Goal: Information Seeking & Learning: Check status

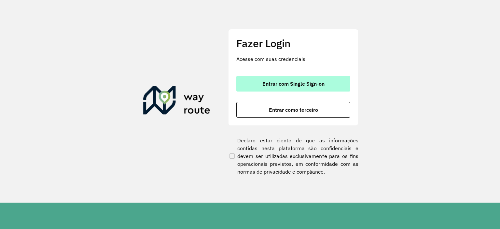
click at [254, 84] on button "Entrar com Single Sign-on" at bounding box center [293, 84] width 114 height 16
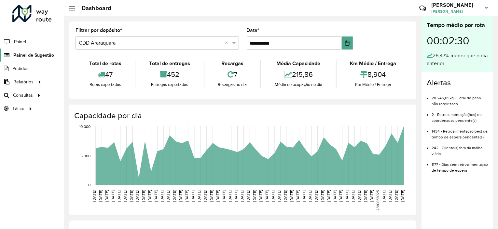
click at [41, 54] on span "Painel de Sugestão" at bounding box center [33, 55] width 41 height 7
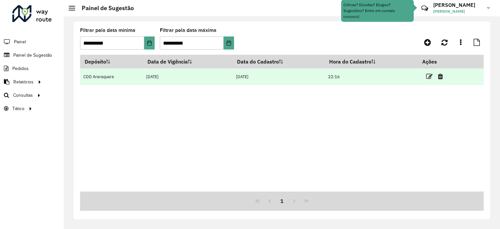
click at [426, 76] on td at bounding box center [437, 76] width 39 height 16
click at [430, 76] on icon at bounding box center [429, 76] width 7 height 7
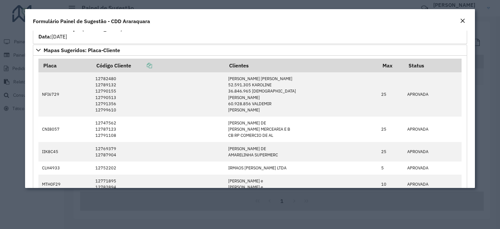
scroll to position [683, 0]
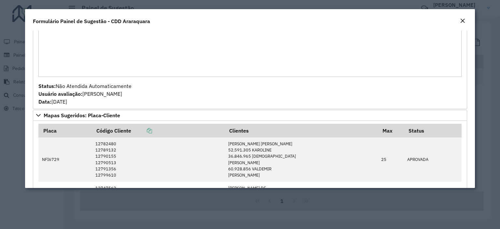
click at [462, 22] on em "Close" at bounding box center [462, 20] width 5 height 5
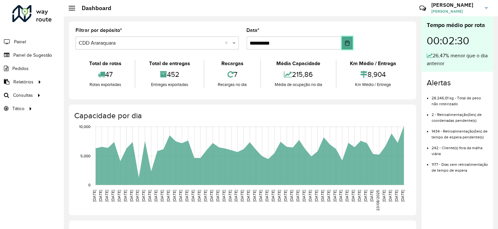
click at [351, 47] on button "Choose Date" at bounding box center [347, 42] width 11 height 13
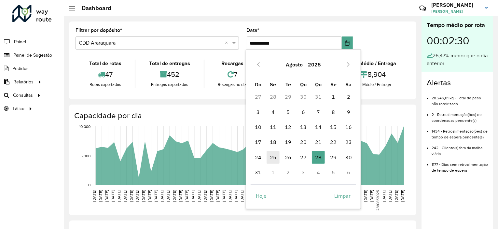
click at [275, 157] on span "25" at bounding box center [273, 157] width 13 height 13
type input "**********"
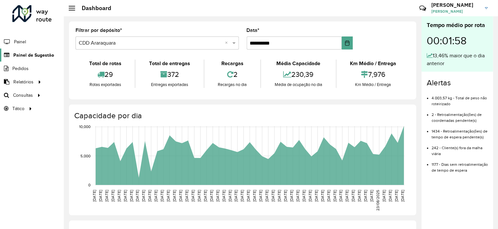
click at [47, 57] on span "Painel de Sugestão" at bounding box center [33, 55] width 41 height 7
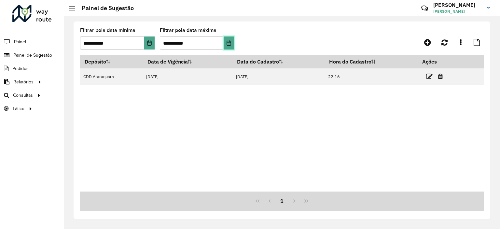
click at [228, 44] on icon "Choose Date" at bounding box center [228, 42] width 5 height 5
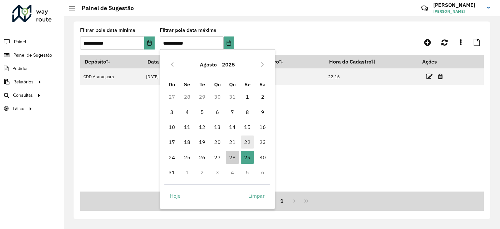
click at [248, 139] on span "22" at bounding box center [247, 141] width 13 height 13
type input "**********"
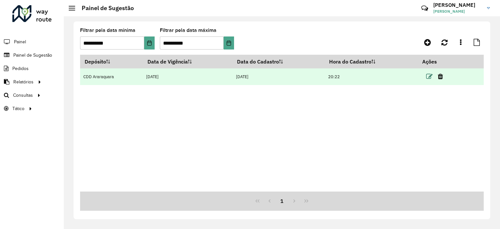
click at [430, 76] on icon at bounding box center [429, 76] width 7 height 7
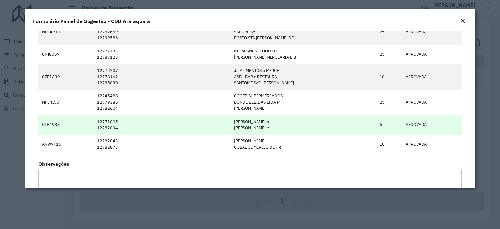
scroll to position [521, 0]
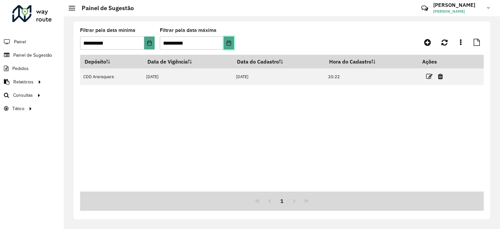
click at [233, 43] on button "Choose Date" at bounding box center [229, 42] width 10 height 13
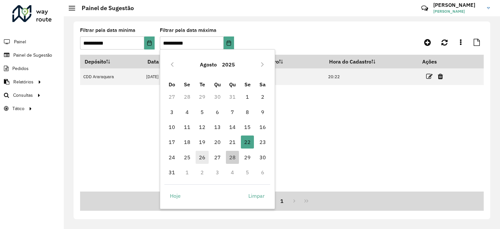
click at [202, 158] on span "26" at bounding box center [202, 157] width 13 height 13
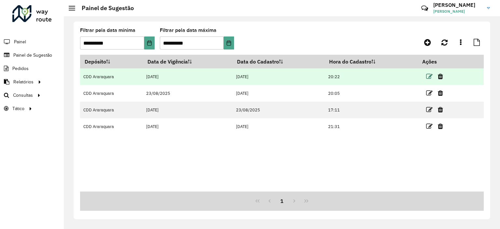
click at [429, 75] on icon at bounding box center [429, 76] width 7 height 7
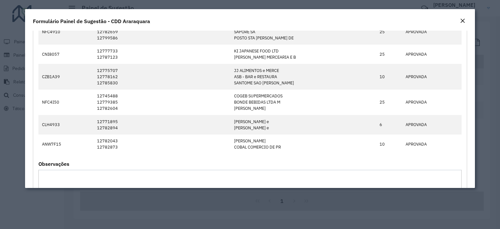
scroll to position [586, 0]
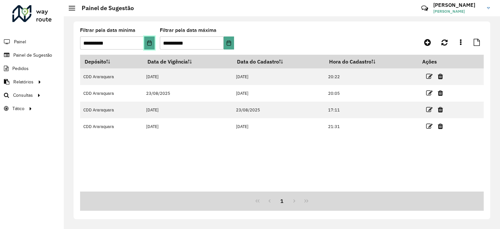
click at [147, 44] on icon "Choose Date" at bounding box center [149, 42] width 5 height 5
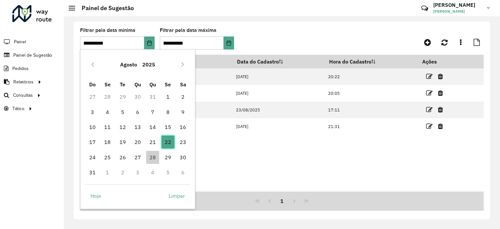
click at [166, 141] on span "22" at bounding box center [167, 141] width 13 height 13
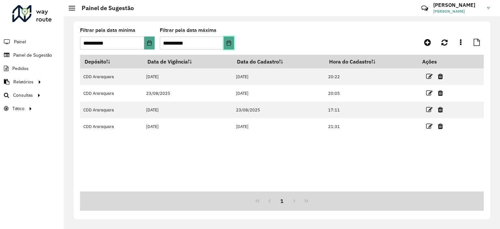
click at [227, 45] on icon "Choose Date" at bounding box center [228, 42] width 5 height 5
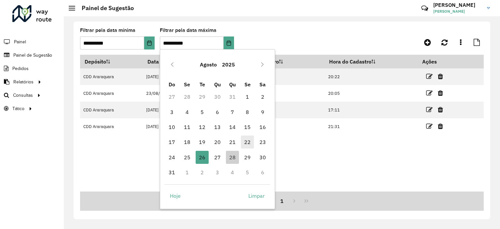
click at [247, 143] on span "22" at bounding box center [247, 141] width 13 height 13
type input "**********"
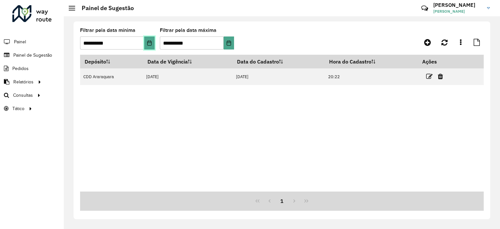
click at [147, 45] on icon "Choose Date" at bounding box center [149, 42] width 5 height 5
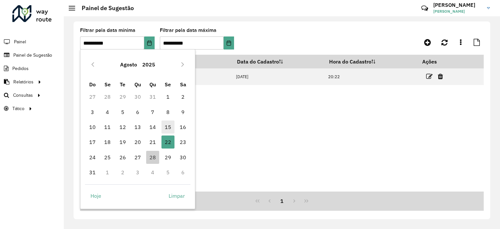
click at [167, 125] on span "15" at bounding box center [167, 126] width 13 height 13
type input "**********"
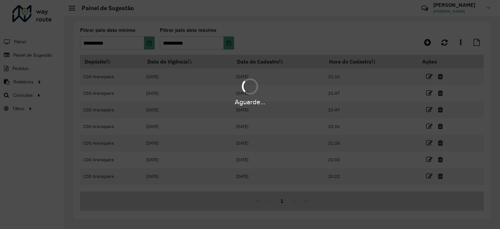
click at [227, 43] on div "Aguarde..." at bounding box center [250, 114] width 500 height 229
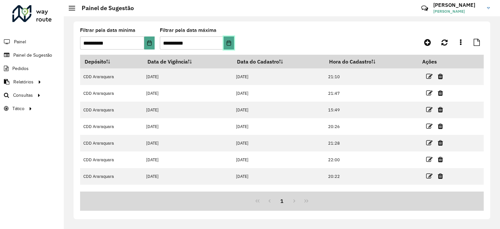
click at [227, 43] on icon "Choose Date" at bounding box center [229, 42] width 4 height 5
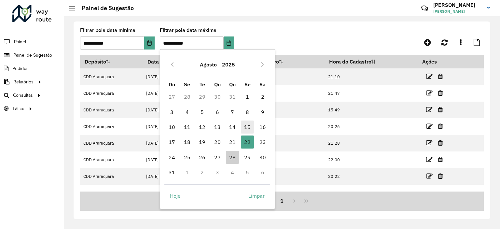
click at [252, 131] on span "15" at bounding box center [247, 126] width 13 height 13
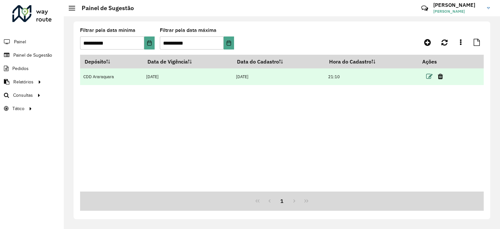
click at [428, 76] on icon at bounding box center [429, 76] width 7 height 7
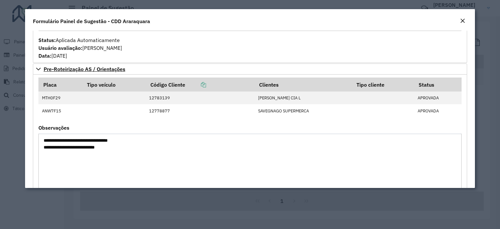
scroll to position [1048, 0]
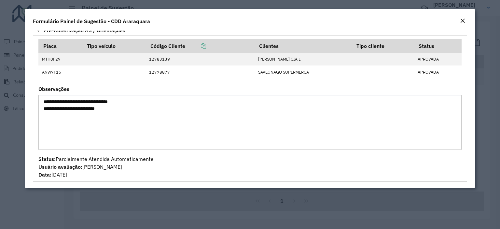
click at [460, 22] on em "Close" at bounding box center [462, 20] width 5 height 5
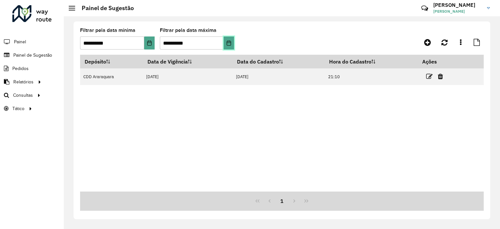
click at [234, 43] on formly-group "**********" at bounding box center [228, 41] width 297 height 27
click at [227, 43] on icon "Choose Date" at bounding box center [229, 42] width 4 height 5
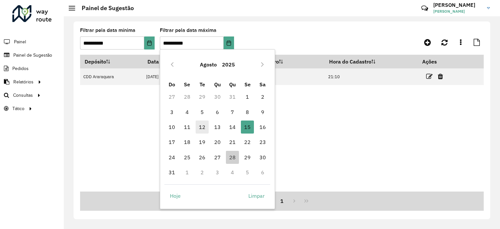
click at [201, 129] on span "12" at bounding box center [202, 126] width 13 height 13
type input "**********"
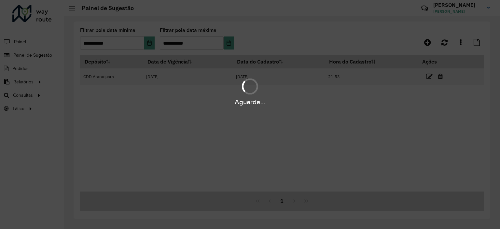
click at [143, 41] on hb-app "**********" at bounding box center [250, 114] width 500 height 229
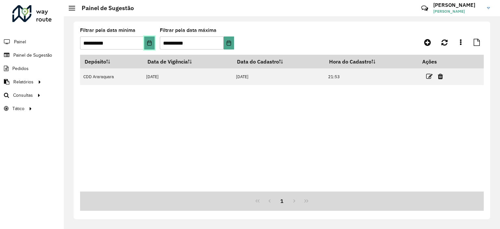
click at [147, 42] on icon "Choose Date" at bounding box center [149, 42] width 5 height 5
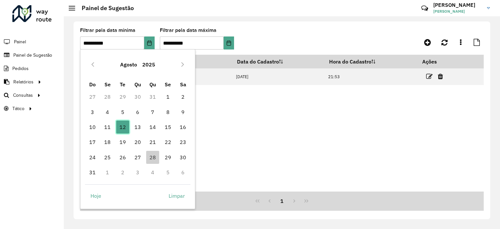
click at [122, 128] on span "12" at bounding box center [122, 126] width 13 height 13
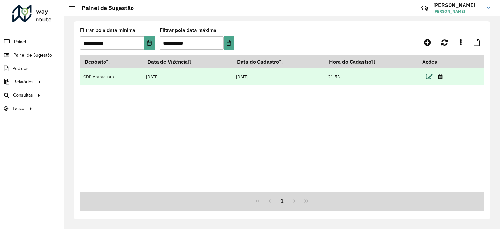
click at [427, 76] on icon at bounding box center [429, 76] width 7 height 7
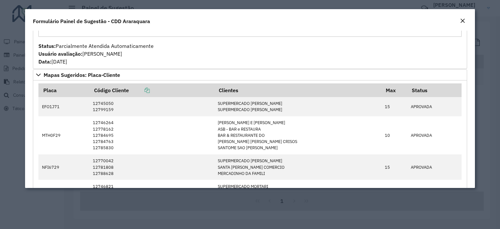
scroll to position [521, 0]
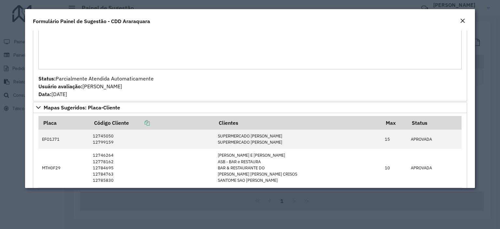
click at [464, 21] on em "Close" at bounding box center [462, 20] width 5 height 5
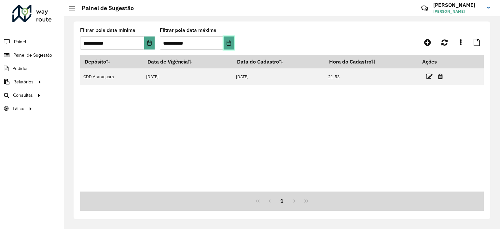
click at [228, 41] on icon "Choose Date" at bounding box center [229, 42] width 4 height 5
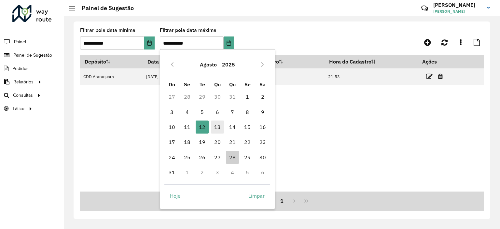
click at [217, 129] on span "13" at bounding box center [217, 126] width 13 height 13
type input "**********"
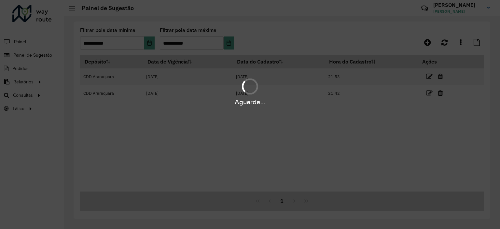
click at [145, 43] on div "Aguarde..." at bounding box center [250, 114] width 500 height 229
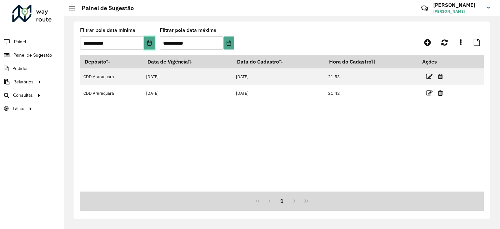
click at [145, 43] on button "Choose Date" at bounding box center [149, 42] width 10 height 13
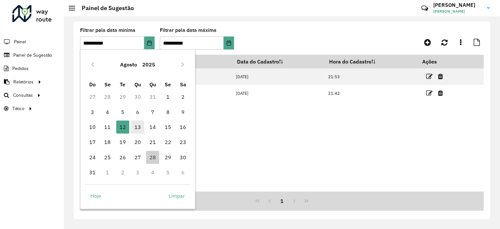
click at [135, 125] on span "13" at bounding box center [137, 126] width 13 height 13
type input "**********"
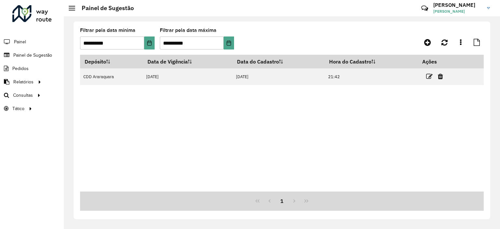
click at [429, 77] on icon at bounding box center [429, 76] width 7 height 7
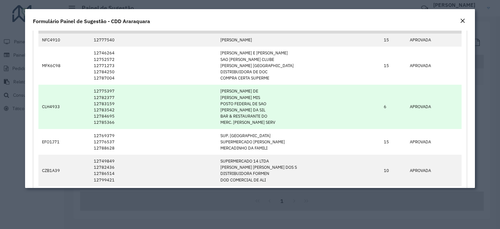
scroll to position [1009, 0]
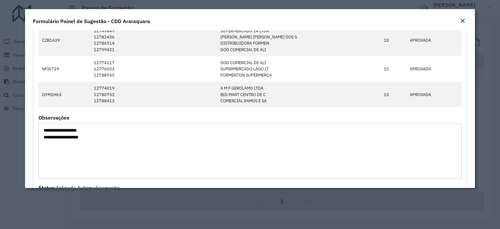
click at [463, 20] on em "Close" at bounding box center [462, 20] width 5 height 5
